Goal: Transaction & Acquisition: Purchase product/service

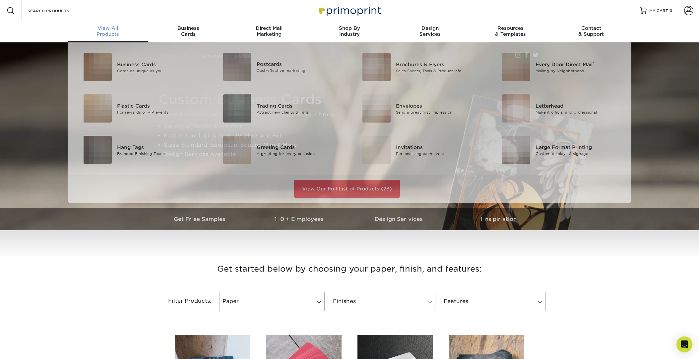
click at [104, 31] on div "View All Products" at bounding box center [108, 31] width 81 height 12
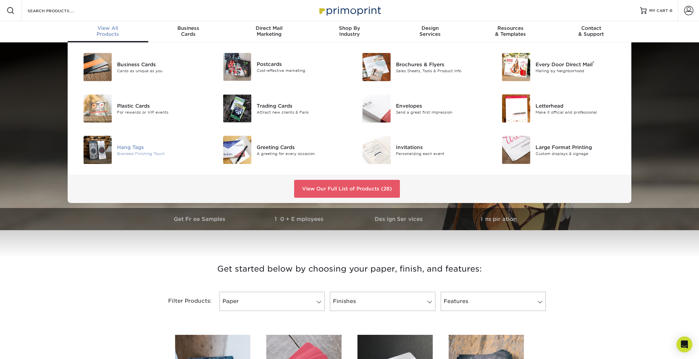
click at [133, 145] on div "Hang Tags" at bounding box center [161, 147] width 88 height 7
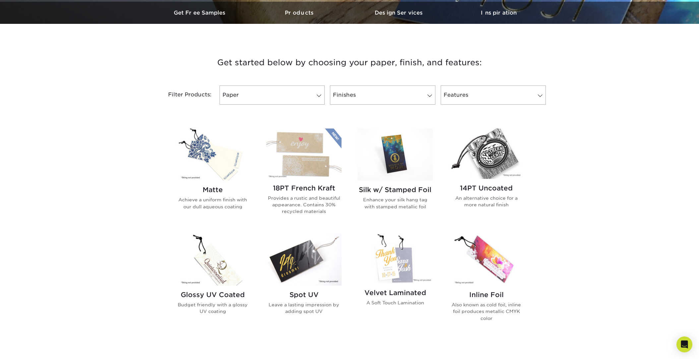
scroll to position [209, 0]
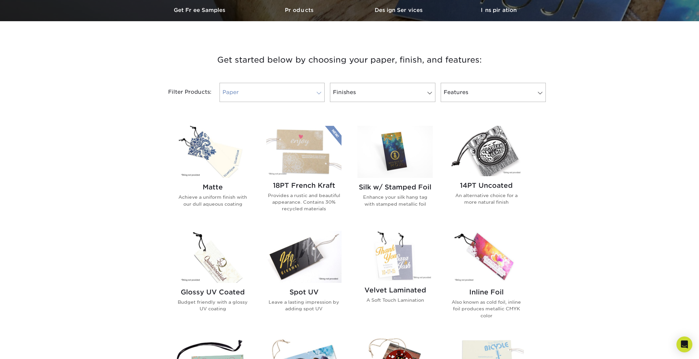
click at [247, 97] on link "Paper" at bounding box center [271, 92] width 105 height 19
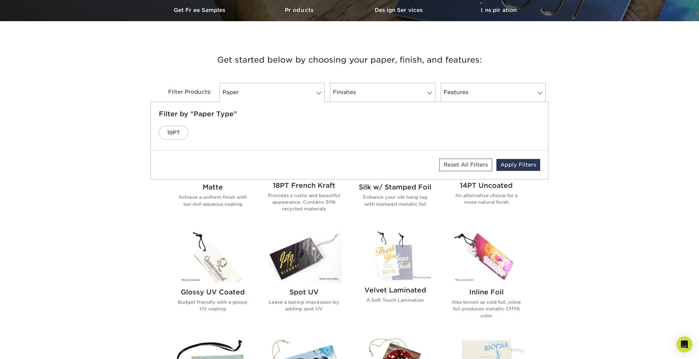
click at [113, 80] on div "Get started below by choosing your paper, finish, and features: Filtered Matche…" at bounding box center [349, 347] width 699 height 620
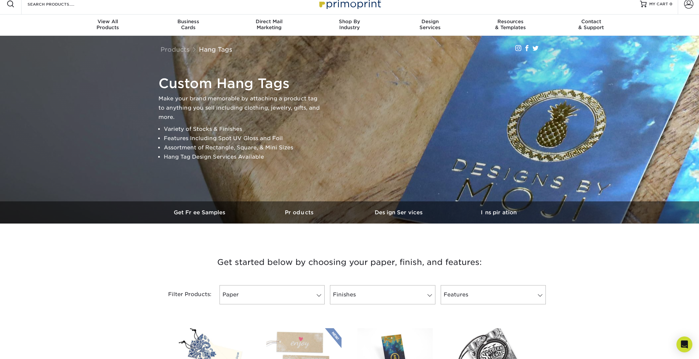
scroll to position [0, 0]
